Goal: Book appointment/travel/reservation

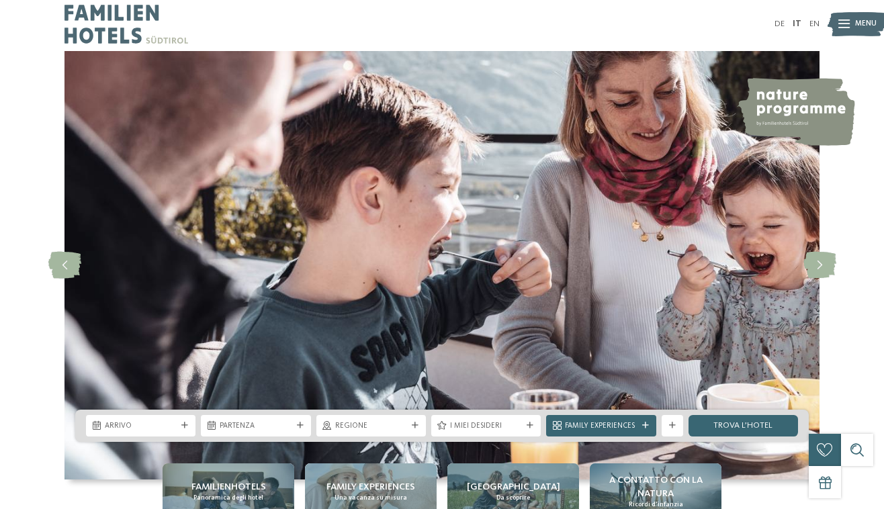
scroll to position [221, 0]
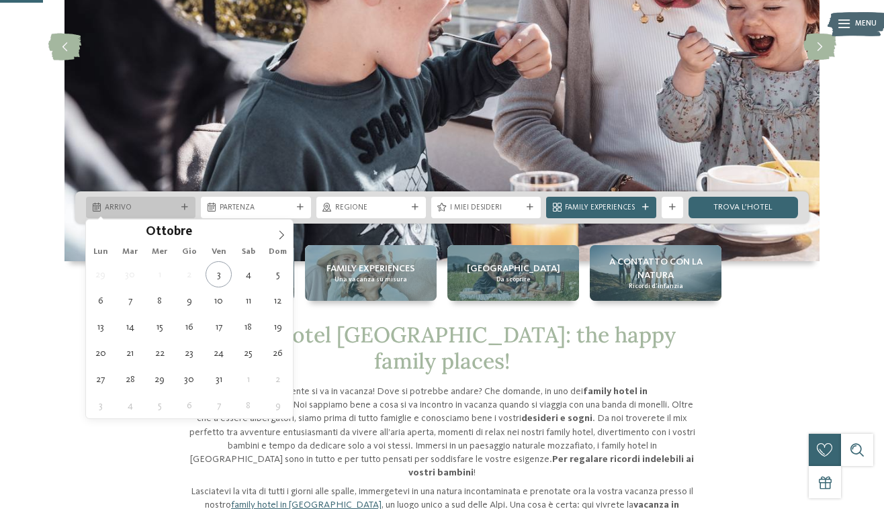
click at [173, 207] on span "Arrivo" at bounding box center [141, 208] width 72 height 11
click at [269, 234] on div "Ottobre ****" at bounding box center [189, 231] width 207 height 23
click at [270, 234] on span at bounding box center [281, 231] width 23 height 23
click at [271, 233] on span at bounding box center [281, 231] width 23 height 23
type input "****"
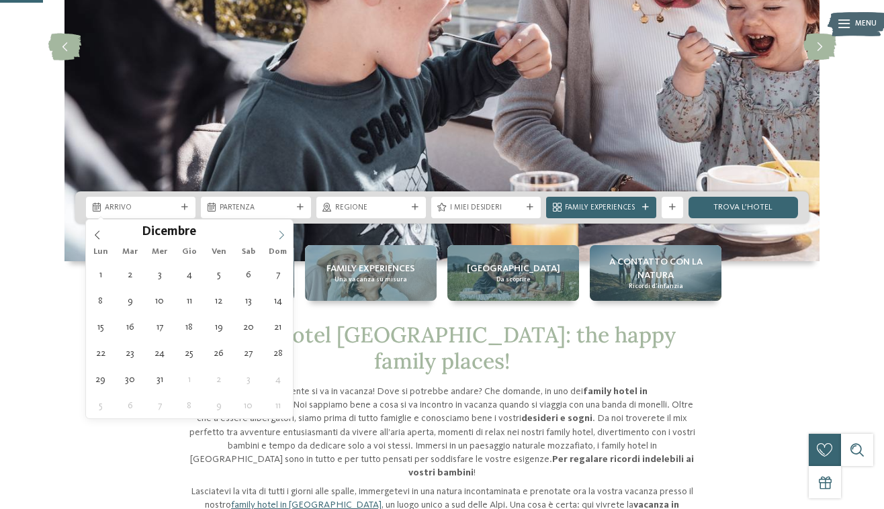
click at [276, 234] on span at bounding box center [281, 231] width 23 height 23
click at [277, 234] on icon at bounding box center [281, 234] width 9 height 9
click at [276, 233] on span at bounding box center [281, 231] width 23 height 23
type div "02.03.2026"
type input "****"
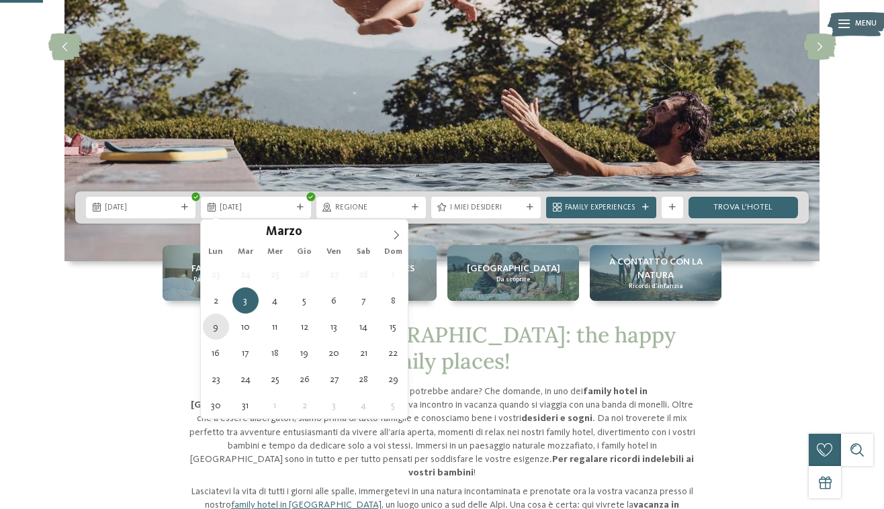
type div "09.03.2026"
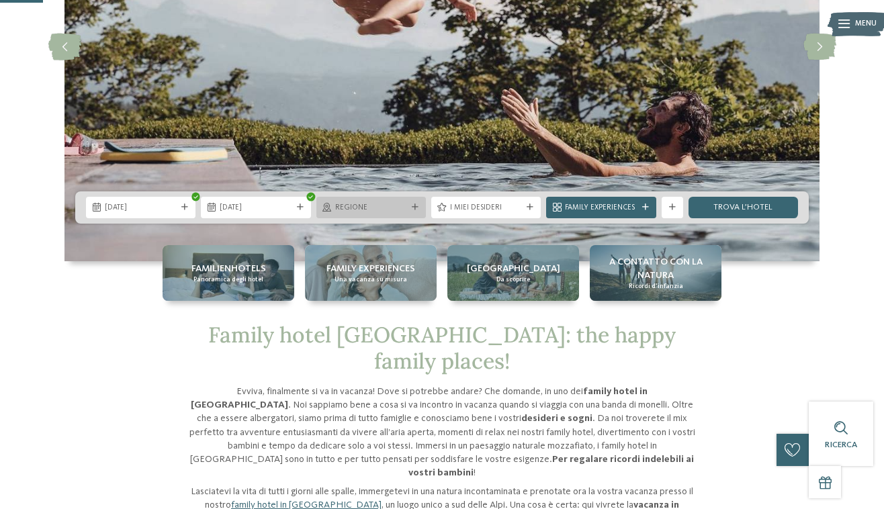
click at [393, 207] on span "Regione" at bounding box center [371, 208] width 72 height 11
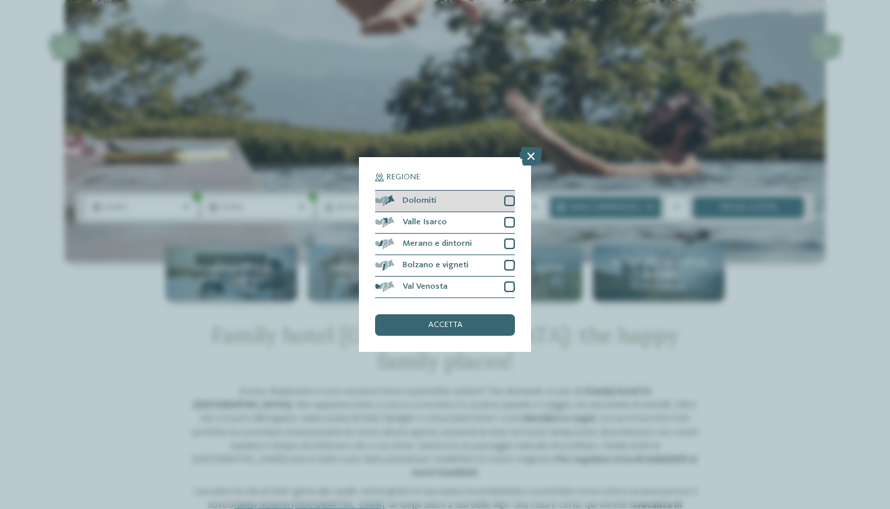
click at [480, 191] on div "Dolomiti" at bounding box center [445, 202] width 140 height 22
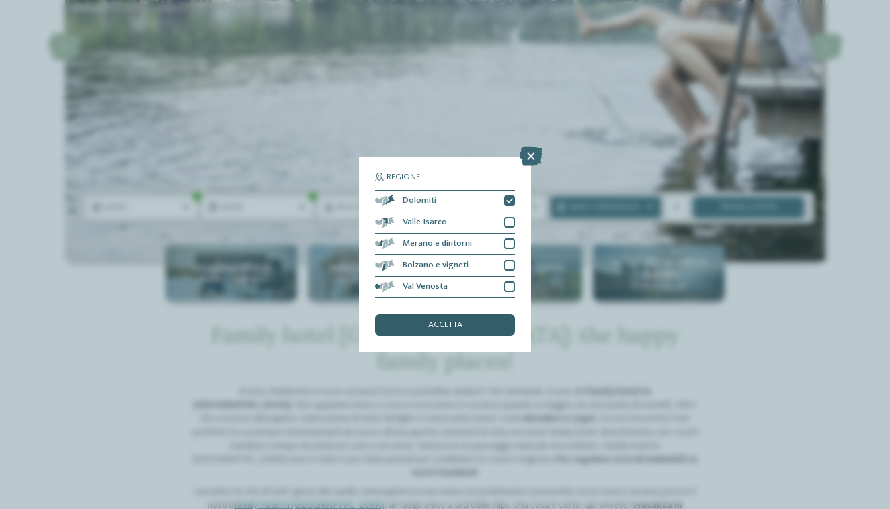
click at [457, 321] on span "accetta" at bounding box center [445, 325] width 34 height 9
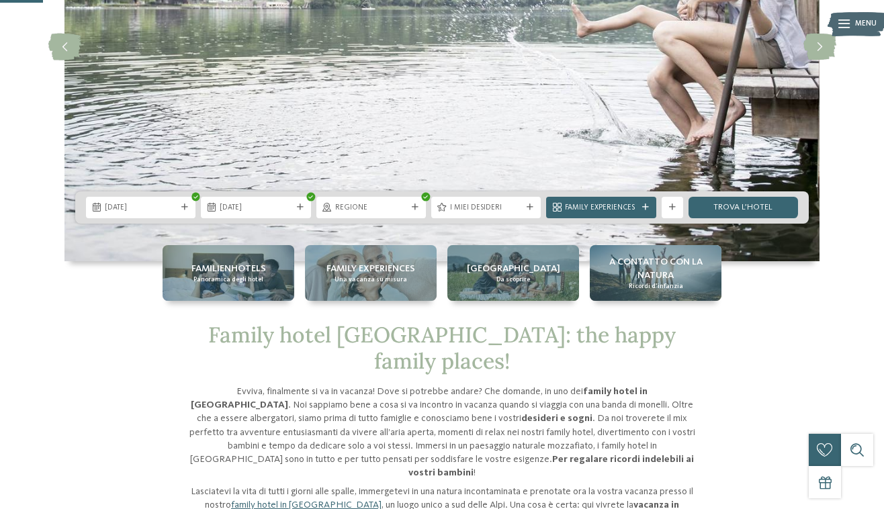
click at [494, 208] on span "I miei desideri" at bounding box center [486, 208] width 72 height 11
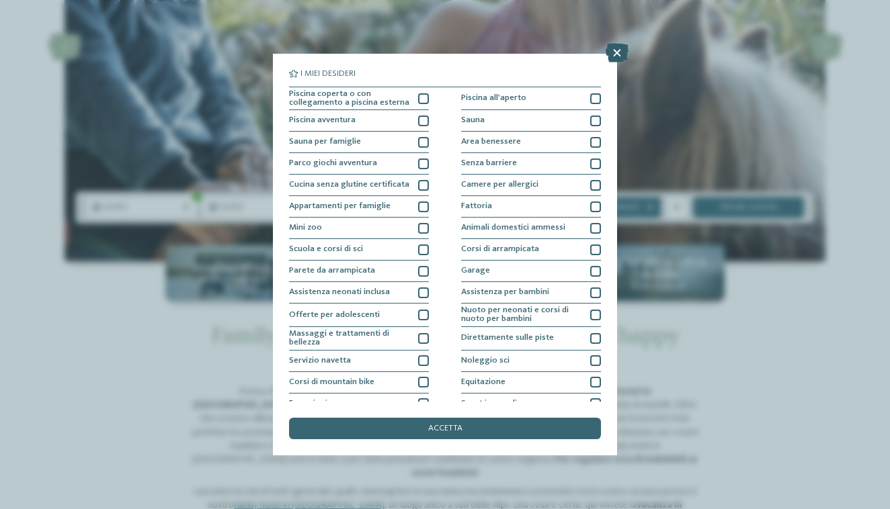
click at [616, 47] on icon at bounding box center [616, 53] width 23 height 19
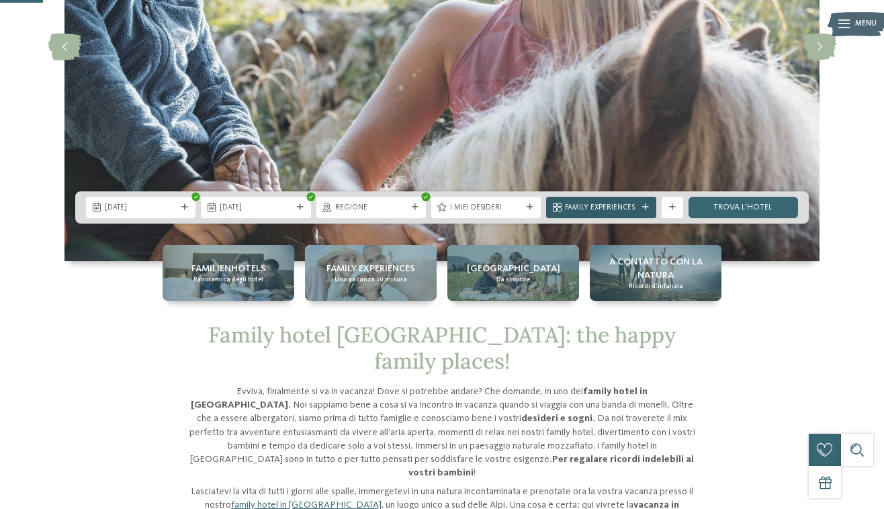
click at [624, 211] on span "Family Experiences" at bounding box center [601, 208] width 72 height 11
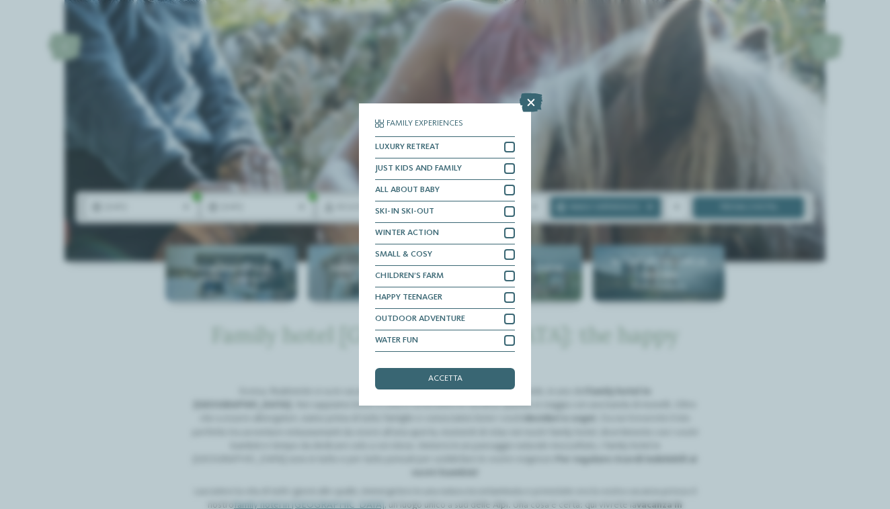
click at [583, 294] on div "Family Experiences LUXURY RETREAT JUST KIDS AND FAMILY" at bounding box center [445, 254] width 890 height 509
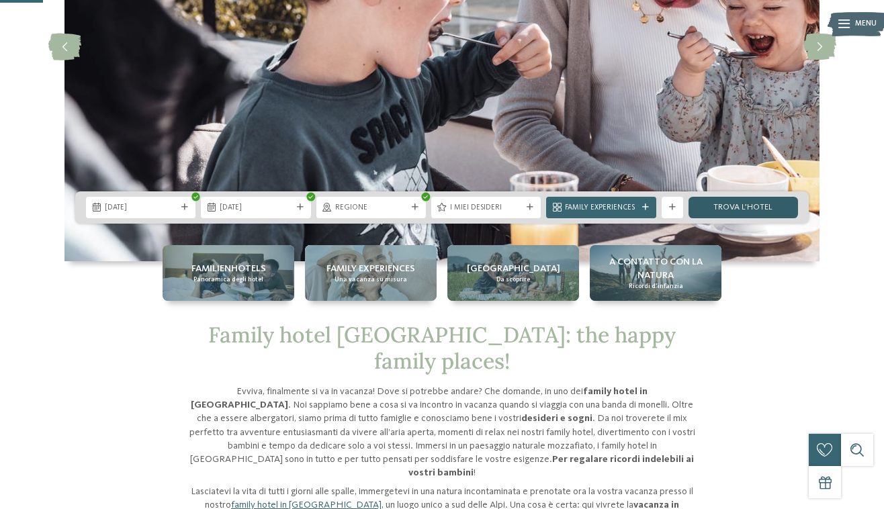
click at [757, 202] on link "trova l’hotel" at bounding box center [744, 208] width 110 height 22
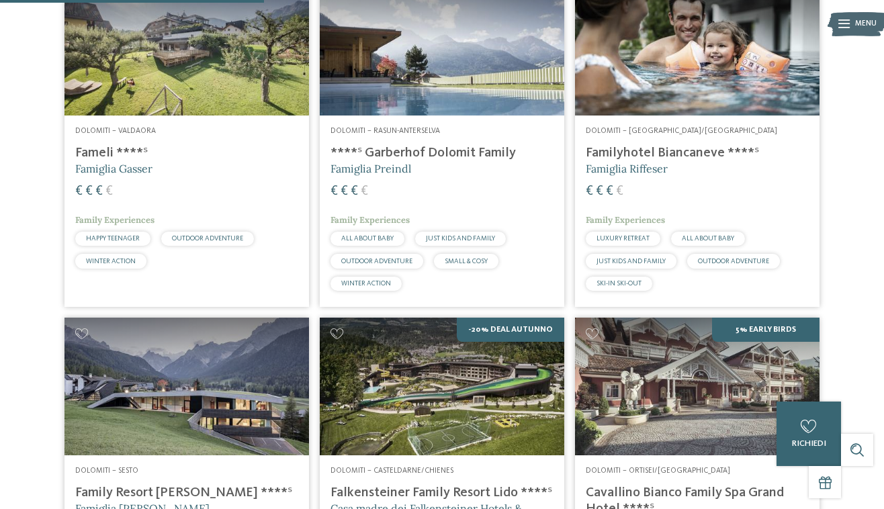
scroll to position [631, 0]
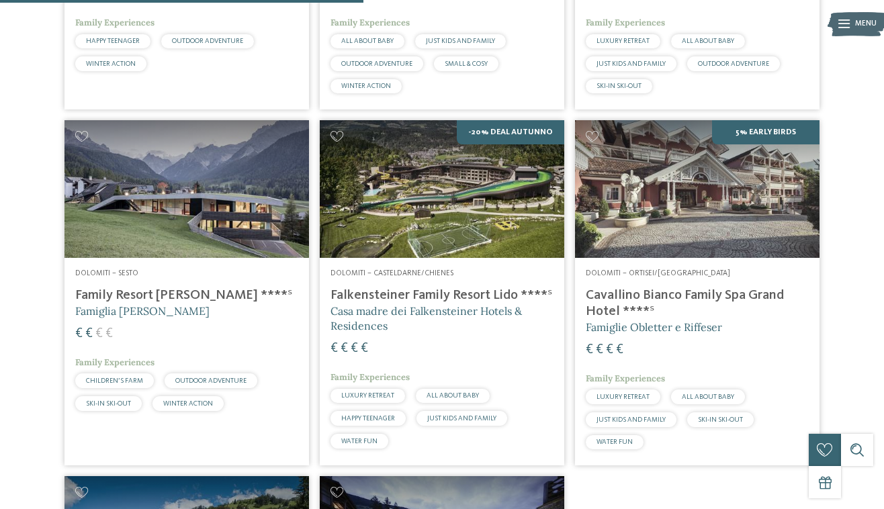
click at [228, 214] on img at bounding box center [187, 189] width 245 height 138
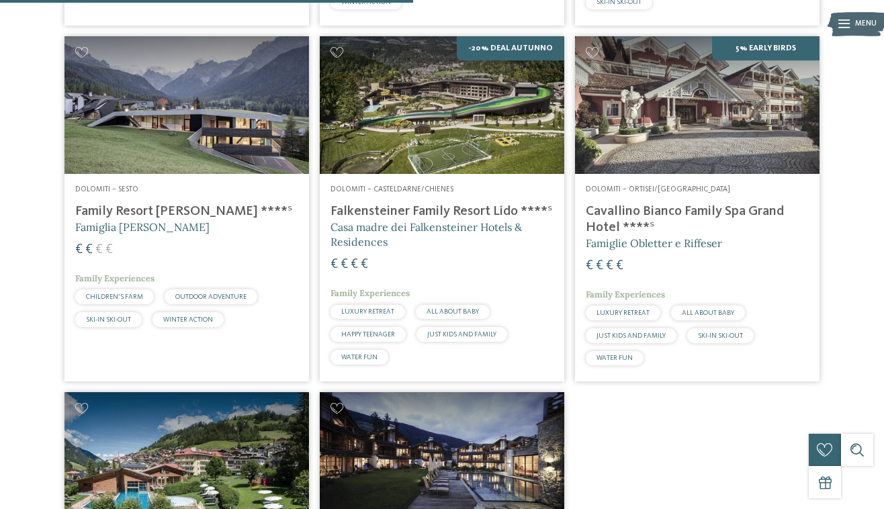
scroll to position [816, 0]
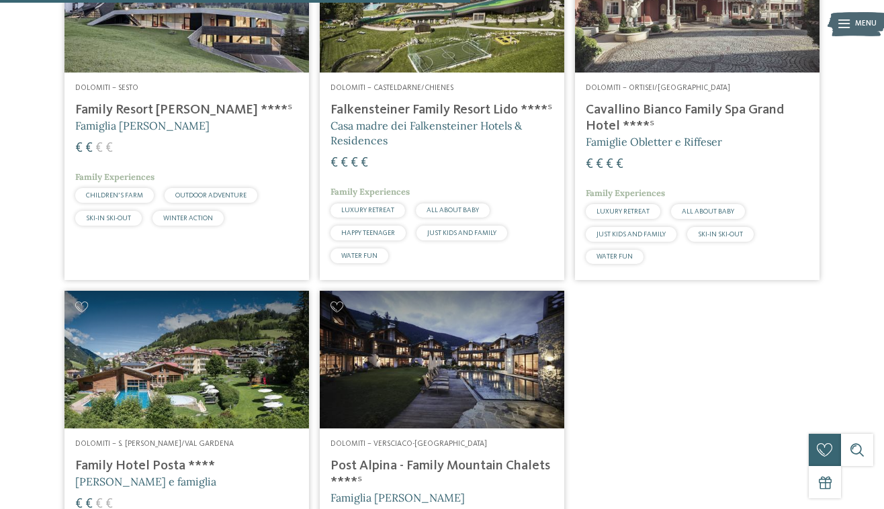
click at [163, 339] on img at bounding box center [187, 360] width 245 height 138
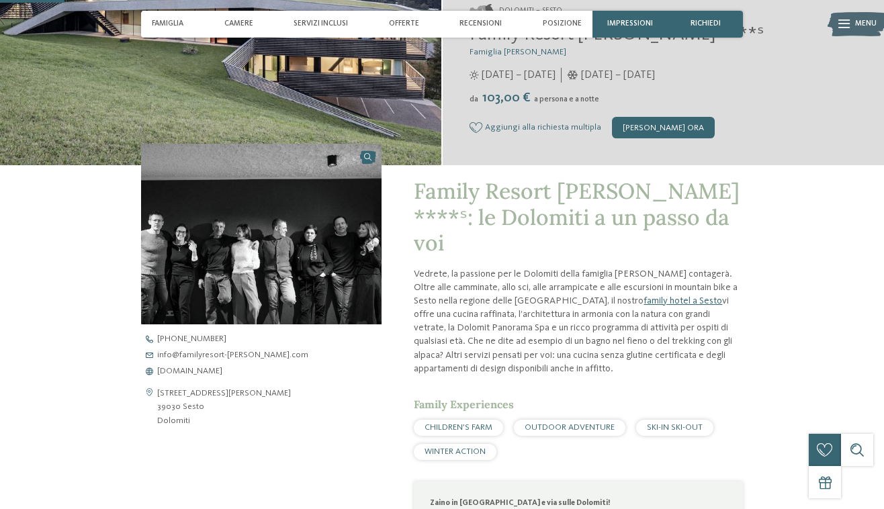
scroll to position [246, 0]
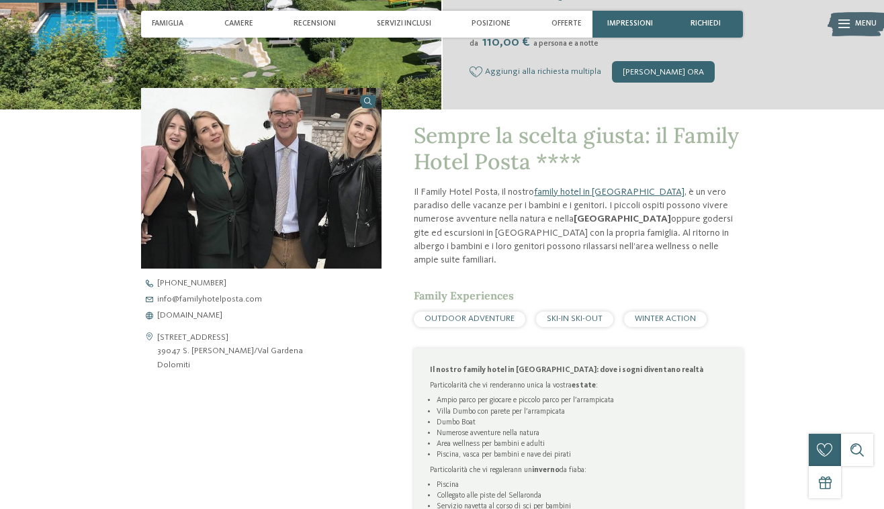
scroll to position [238, 0]
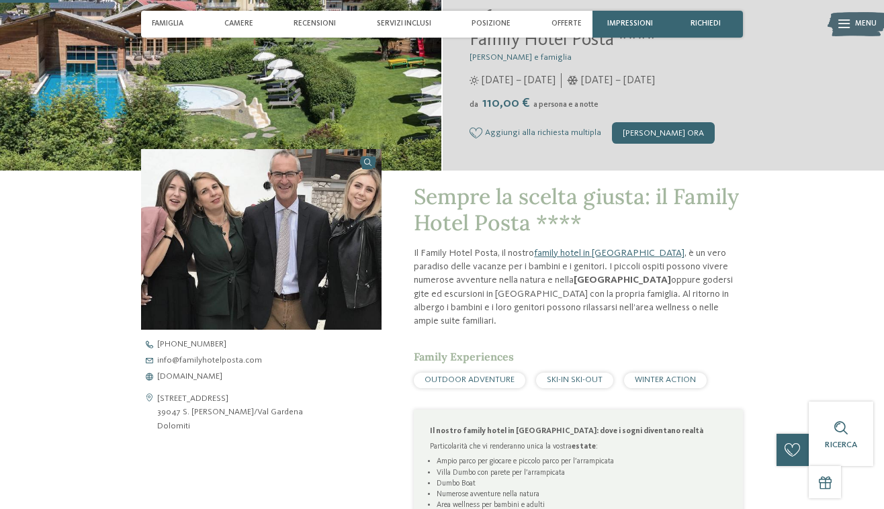
click at [370, 188] on img at bounding box center [261, 239] width 241 height 181
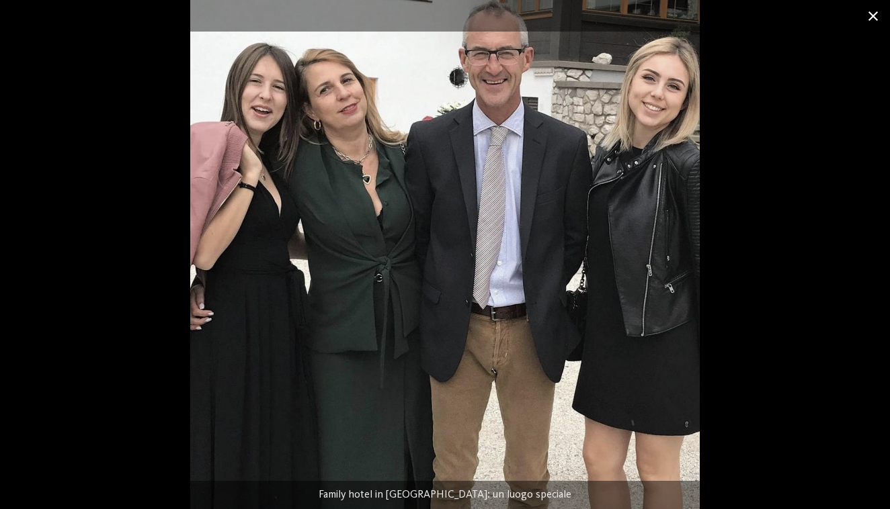
click at [871, 17] on span at bounding box center [873, 16] width 34 height 32
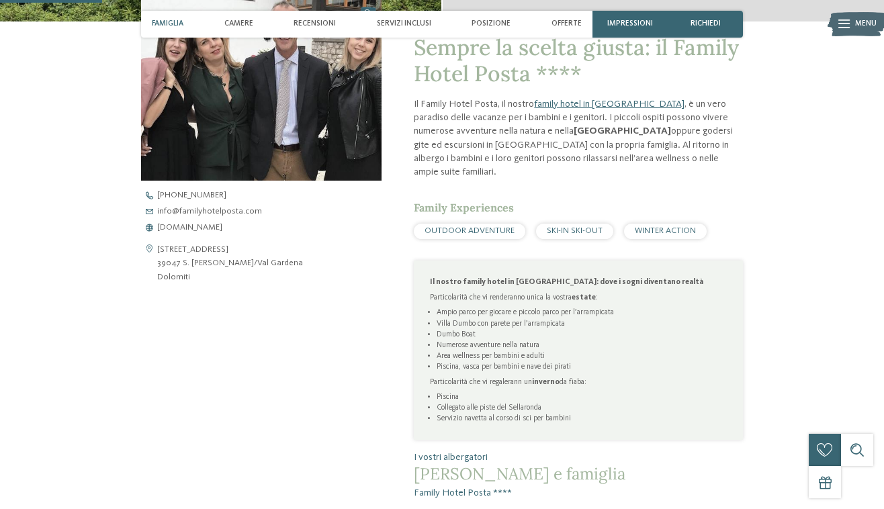
scroll to position [416, 0]
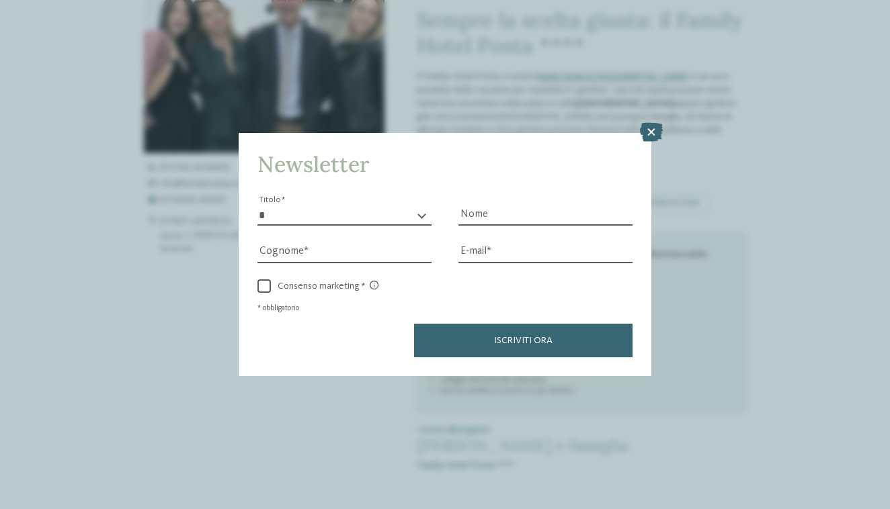
click at [663, 80] on div "Newsletter * ****** ******* ******** ****** Titolo Nome Cognome Fax" at bounding box center [445, 254] width 890 height 509
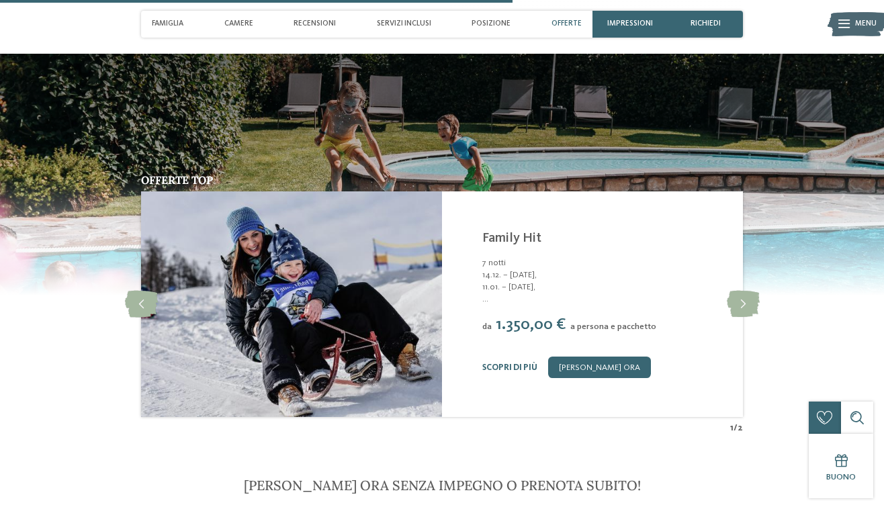
scroll to position [2103, 0]
